Goal: Transaction & Acquisition: Purchase product/service

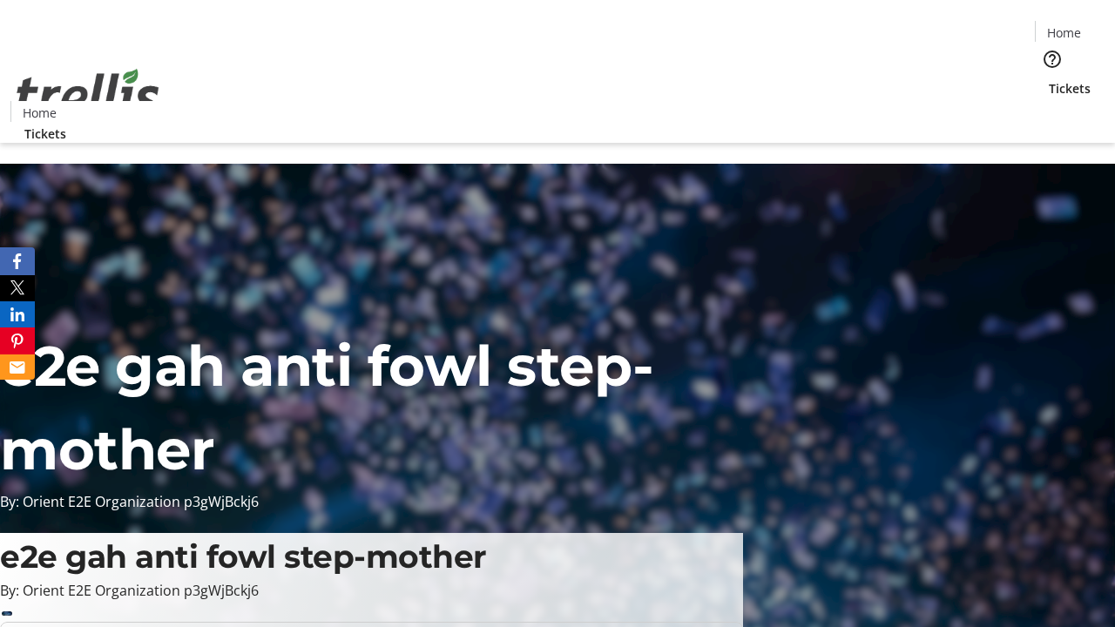
click at [1049, 79] on span "Tickets" at bounding box center [1070, 88] width 42 height 18
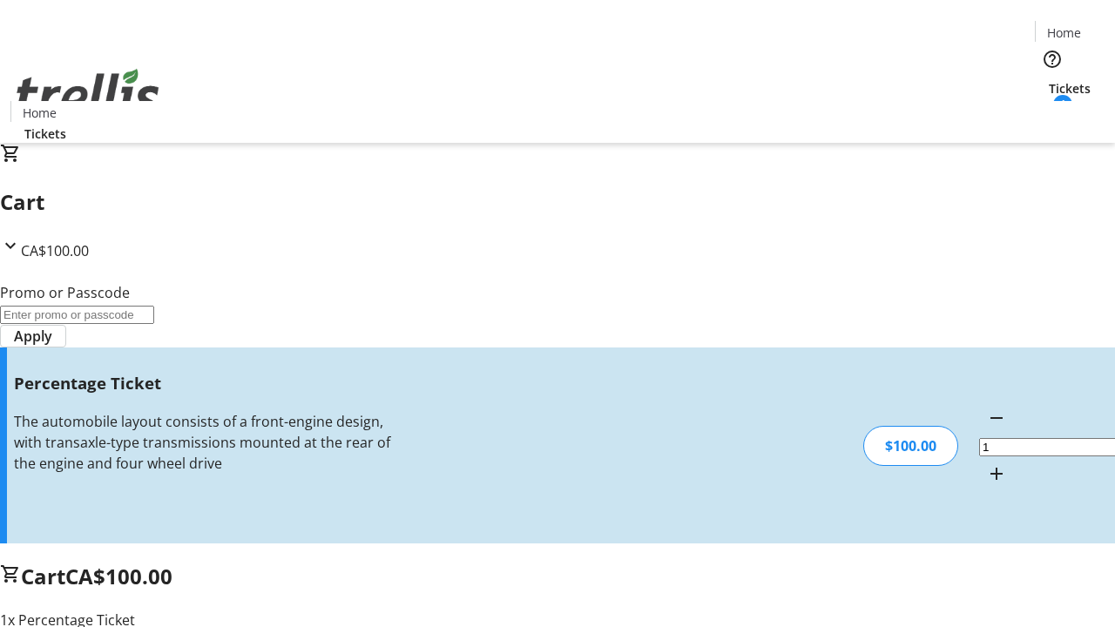
type input "BAR"
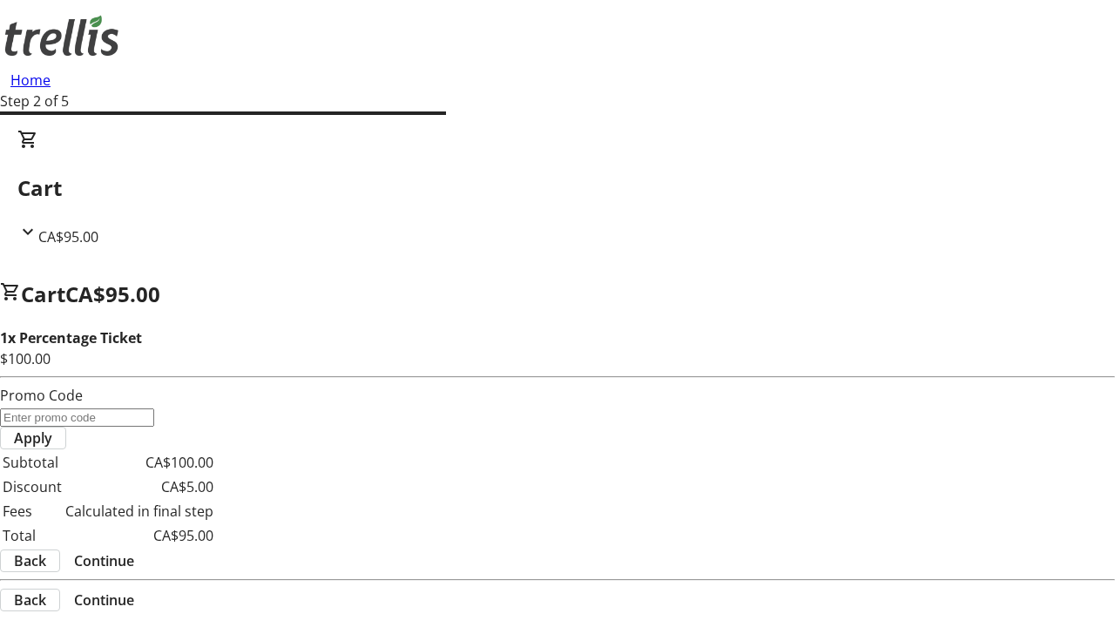
click at [134, 551] on span "Continue" at bounding box center [104, 561] width 60 height 21
